Goal: Share content: Share content

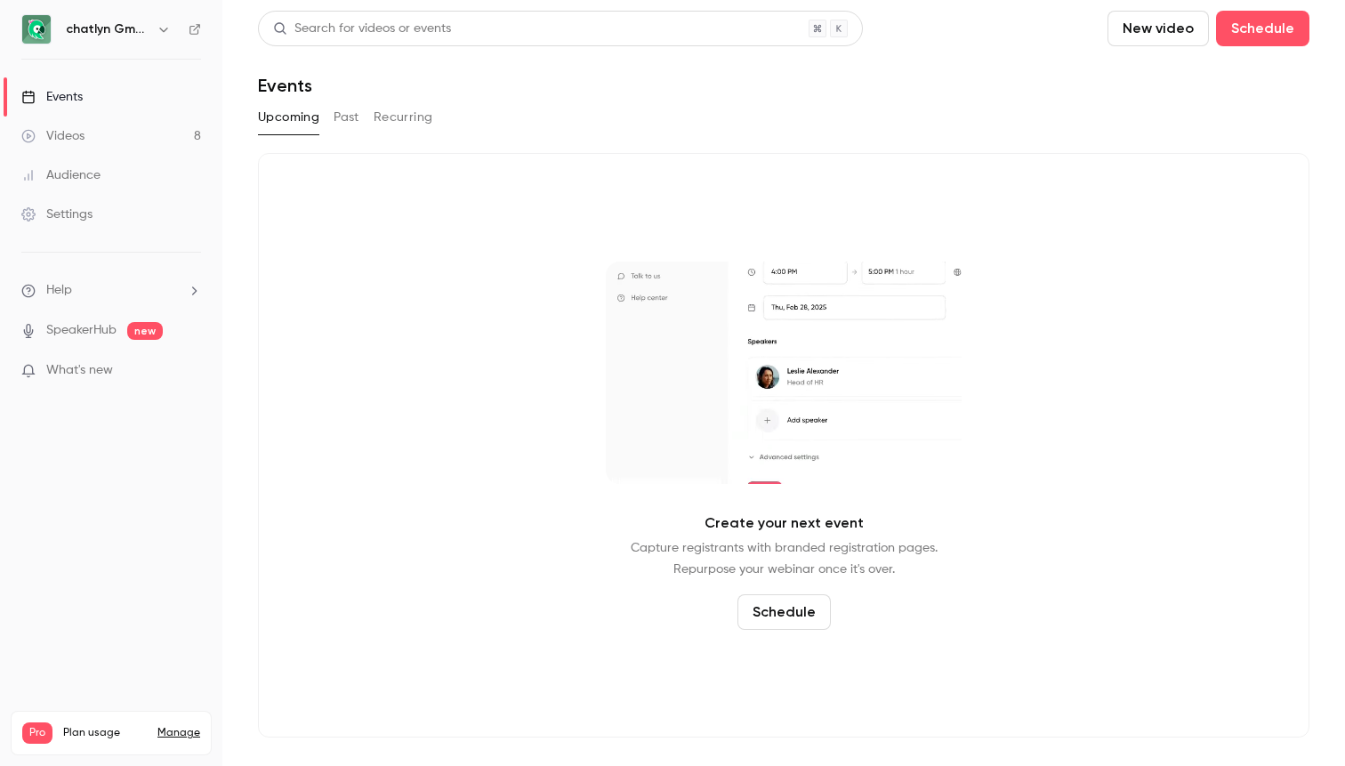
click at [92, 137] on link "Videos 8" at bounding box center [111, 135] width 222 height 39
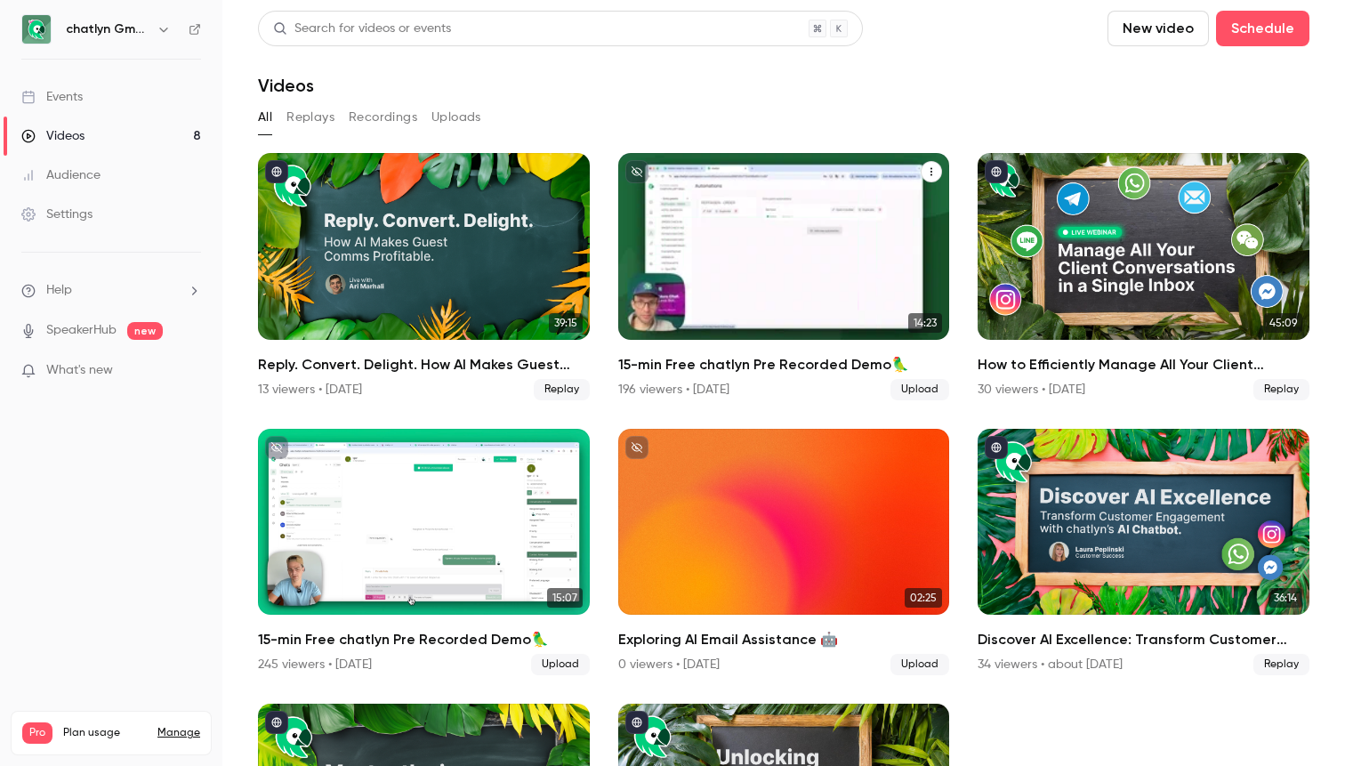
click at [812, 363] on h2 "15-min Free chatlyn Pre Recorded Demo🦜" at bounding box center [784, 364] width 332 height 21
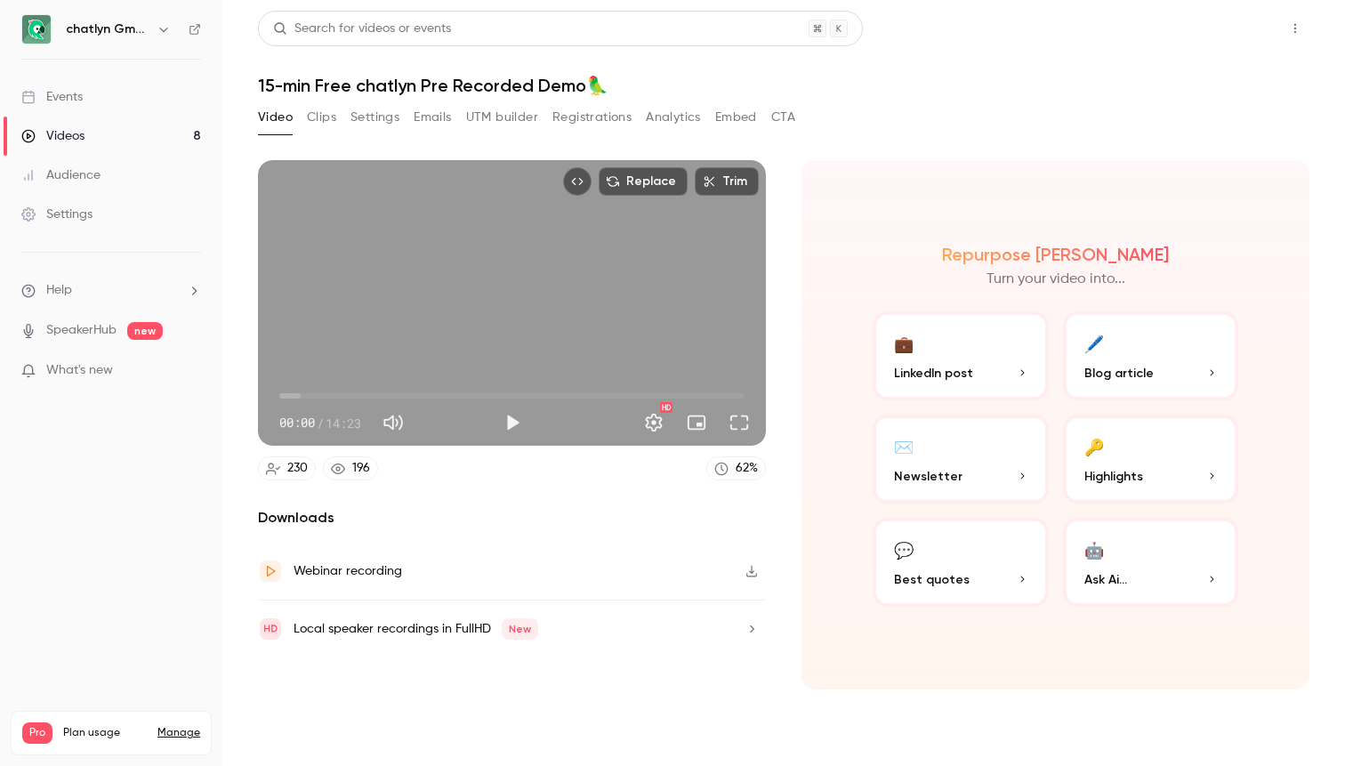
click at [1213, 37] on button "Share" at bounding box center [1231, 29] width 70 height 36
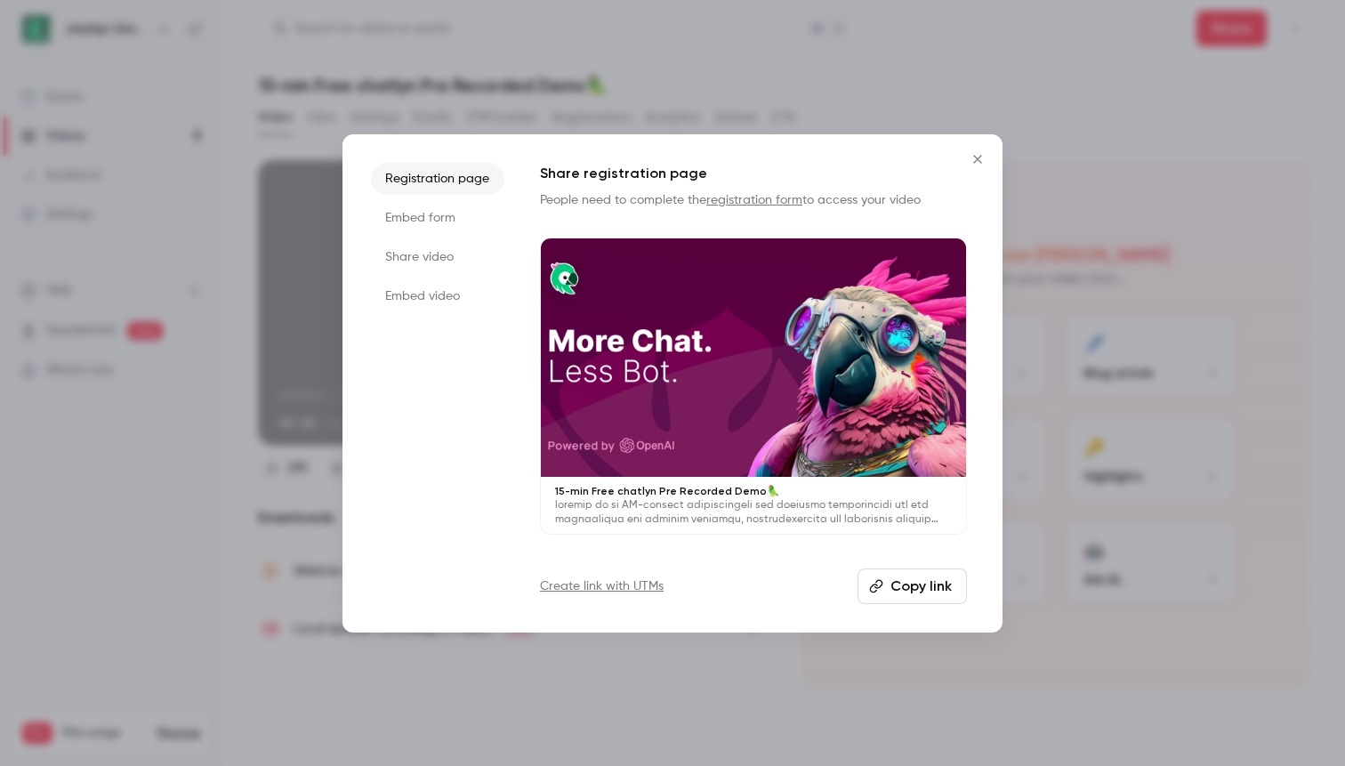
click at [398, 251] on li "Share video" at bounding box center [437, 257] width 133 height 32
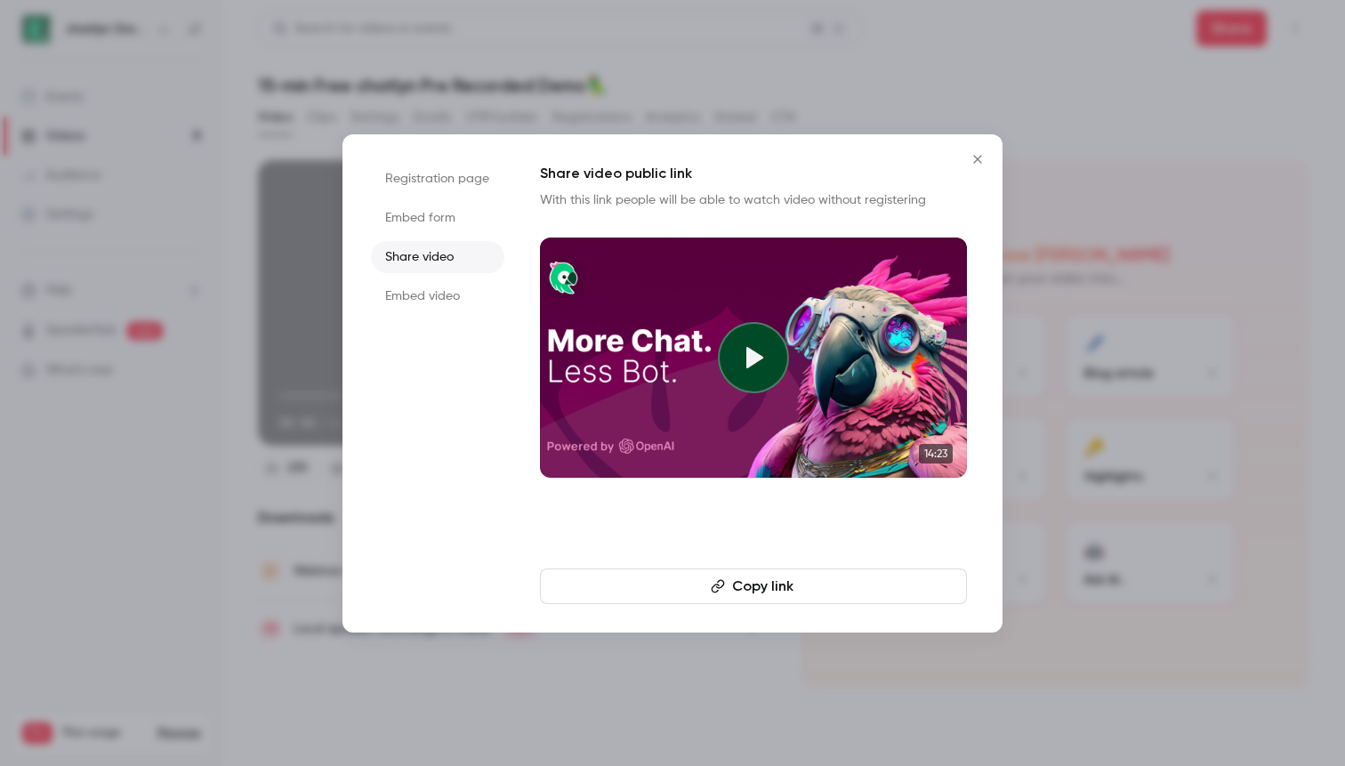
click at [668, 569] on button "Copy link" at bounding box center [753, 586] width 427 height 36
click at [975, 154] on icon "Close" at bounding box center [977, 159] width 21 height 14
